Goal: Task Accomplishment & Management: Manage account settings

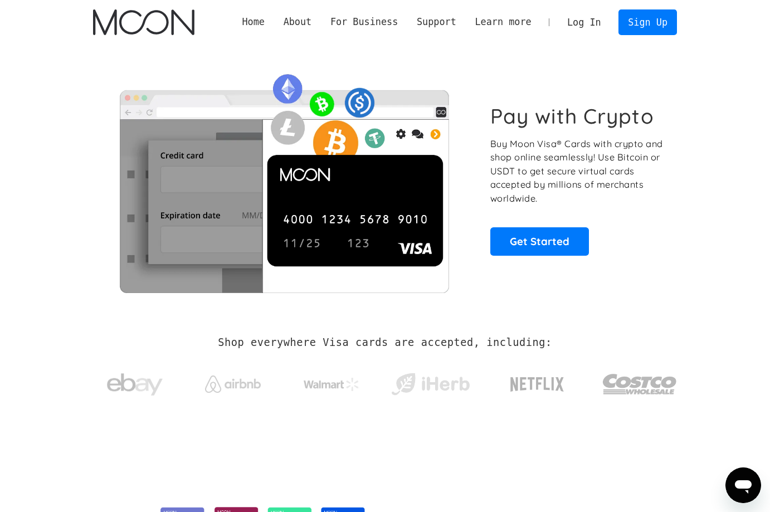
click at [583, 24] on link "Log In" at bounding box center [583, 22] width 52 height 24
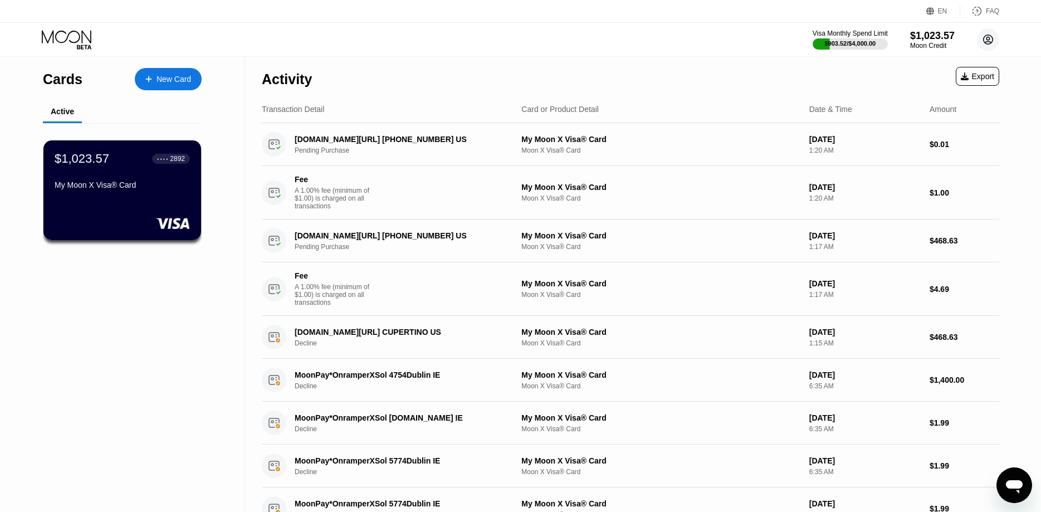
click at [769, 43] on circle at bounding box center [988, 39] width 22 height 22
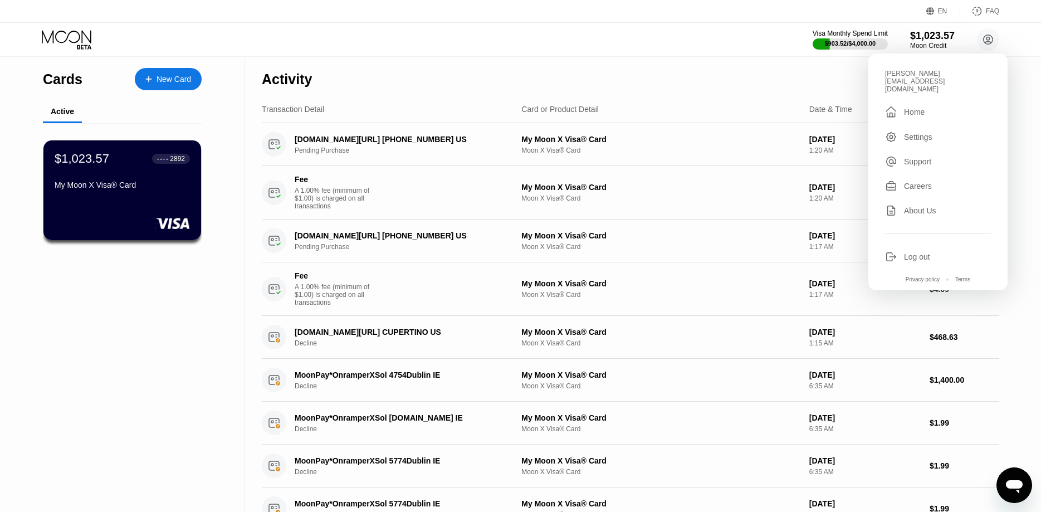
click at [769, 252] on div "Log out" at bounding box center [917, 256] width 26 height 9
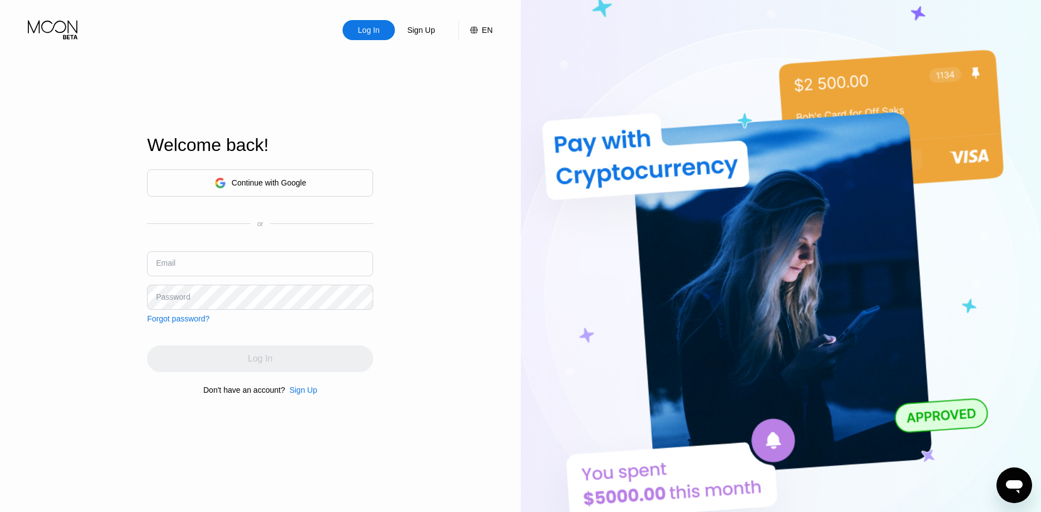
click at [271, 263] on input "text" at bounding box center [260, 263] width 226 height 25
type input "jose.palacios@foacalifornia.com"
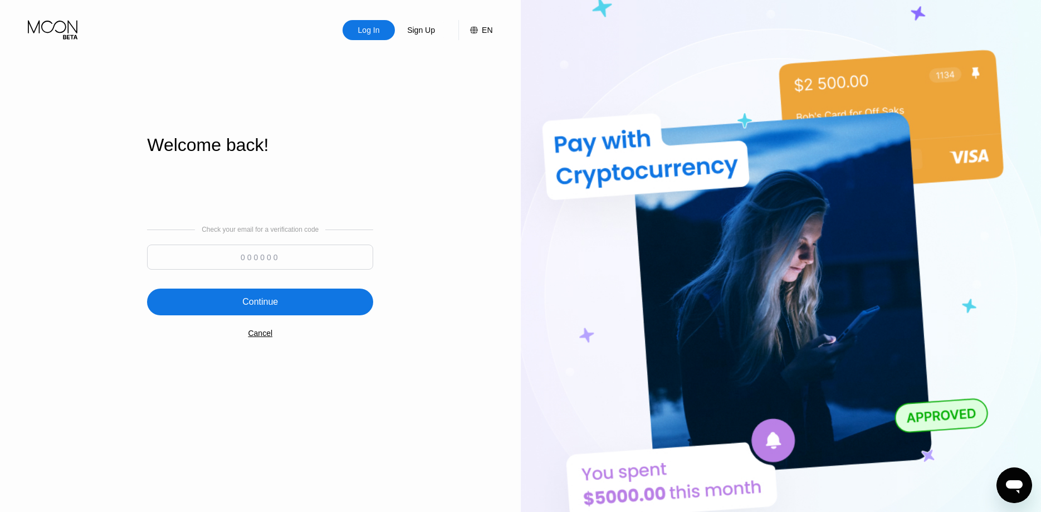
click at [215, 257] on input at bounding box center [260, 256] width 226 height 25
type input "405980"
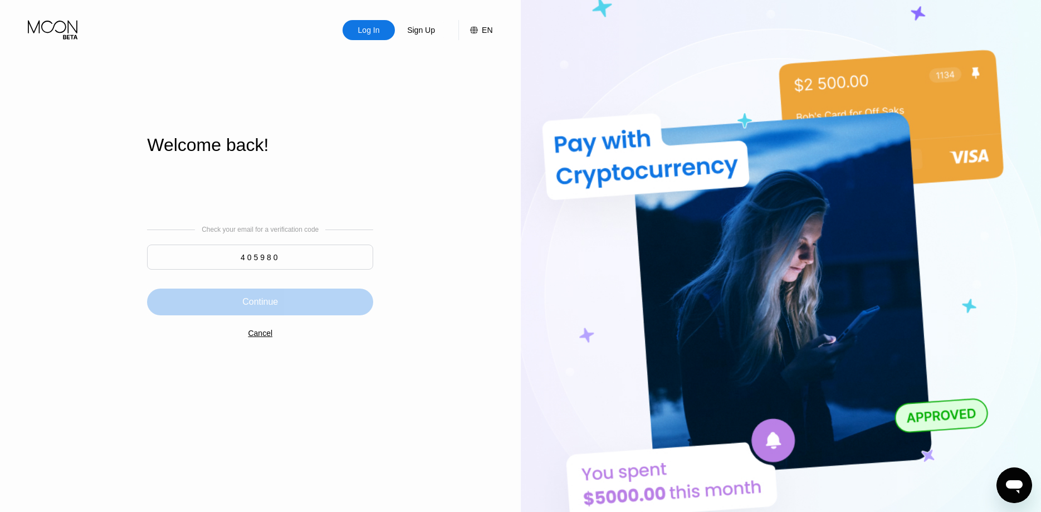
click at [306, 294] on div "Continue" at bounding box center [260, 301] width 226 height 27
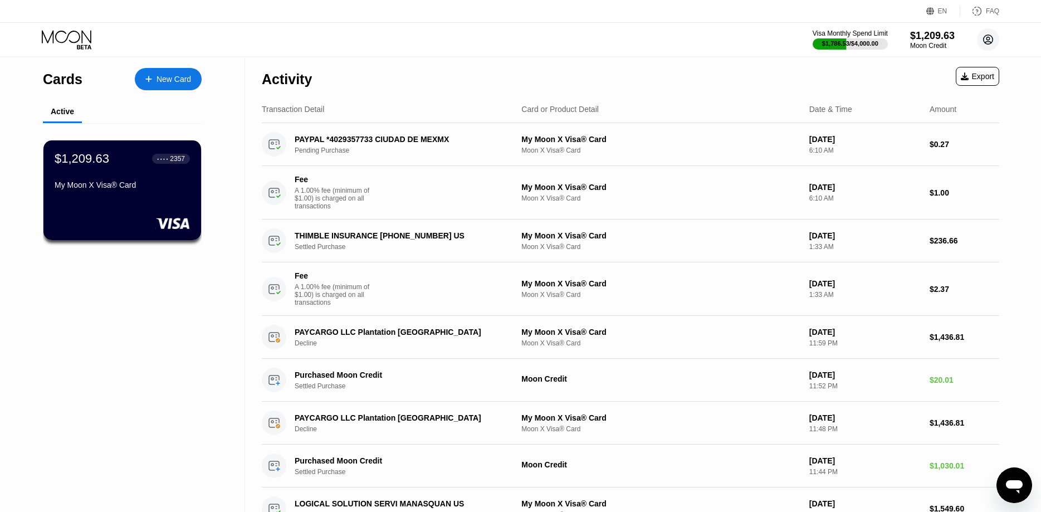
click at [991, 42] on circle at bounding box center [988, 39] width 22 height 22
